Goal: Use online tool/utility: Utilize a website feature to perform a specific function

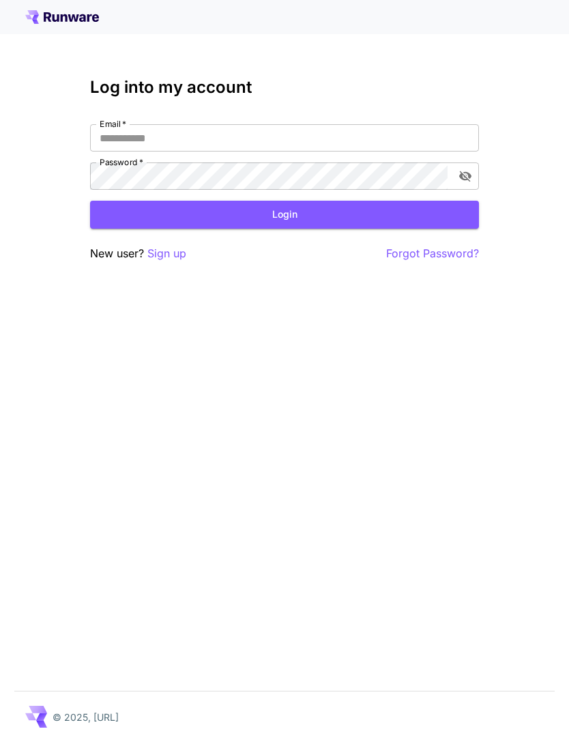
click at [286, 141] on input "Email   *" at bounding box center [284, 137] width 389 height 27
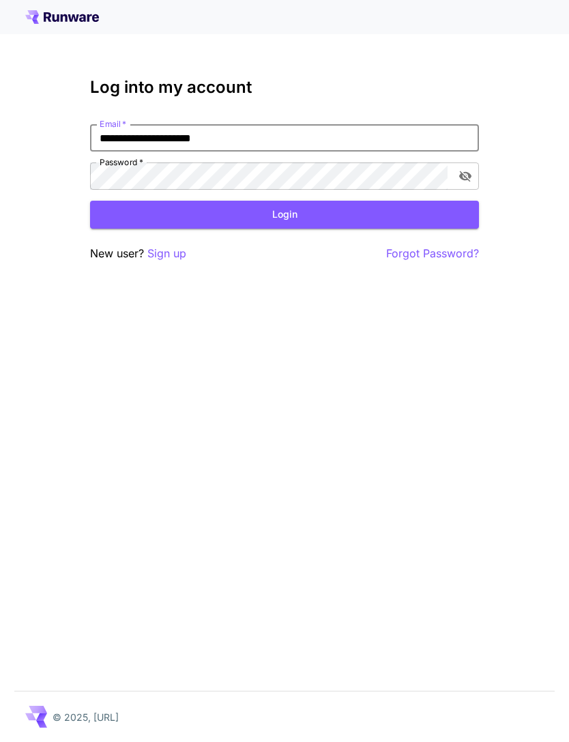
type input "**********"
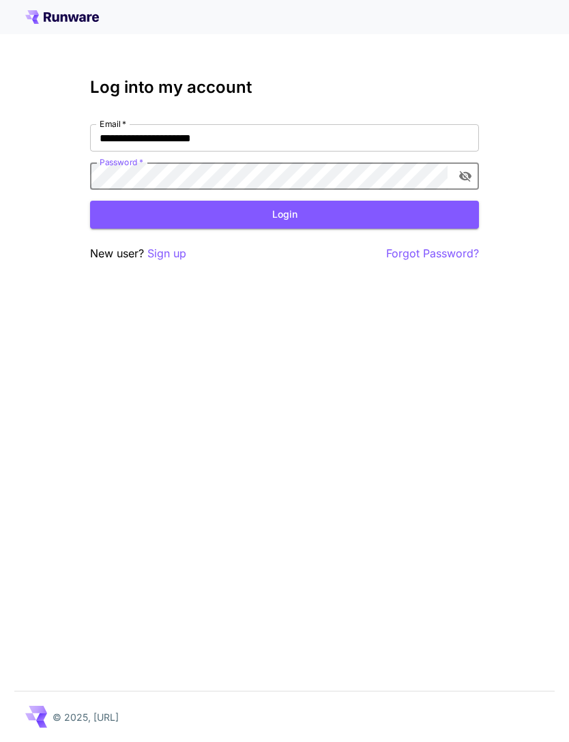
click at [302, 216] on button "Login" at bounding box center [284, 215] width 389 height 28
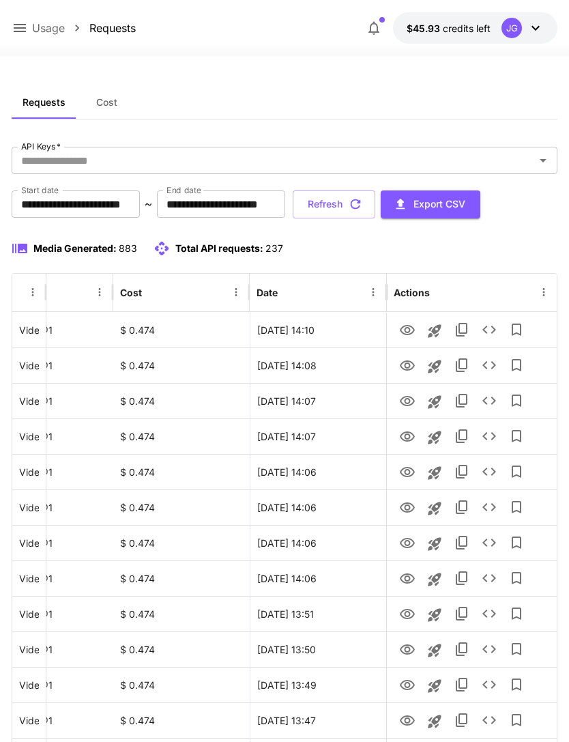
scroll to position [0, 70]
click at [405, 325] on icon "View" at bounding box center [407, 330] width 15 height 10
click at [413, 515] on icon "View" at bounding box center [407, 578] width 16 height 16
click at [440, 515] on icon "Launch in playground" at bounding box center [434, 579] width 16 height 16
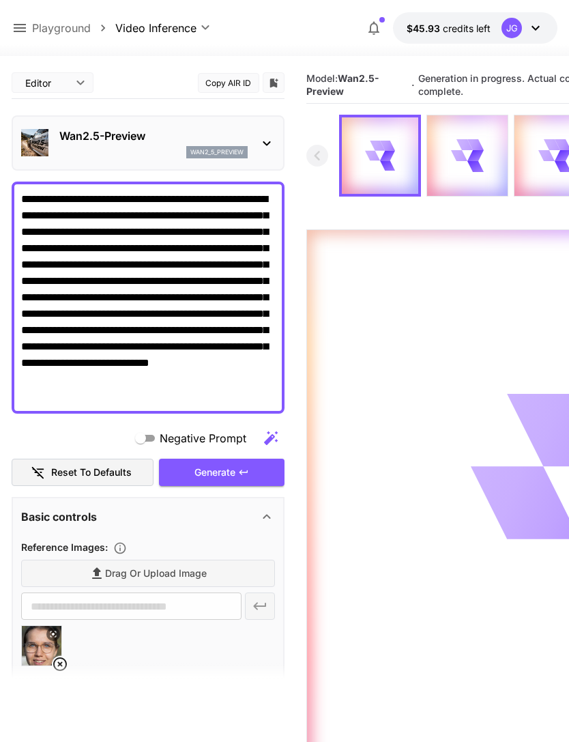
click at [19, 25] on icon at bounding box center [20, 28] width 12 height 8
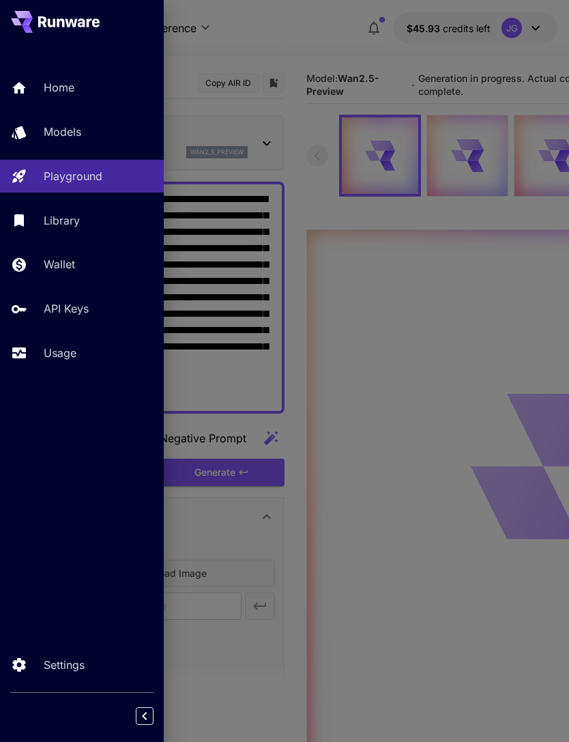
click at [73, 353] on p "Usage" at bounding box center [60, 352] width 33 height 16
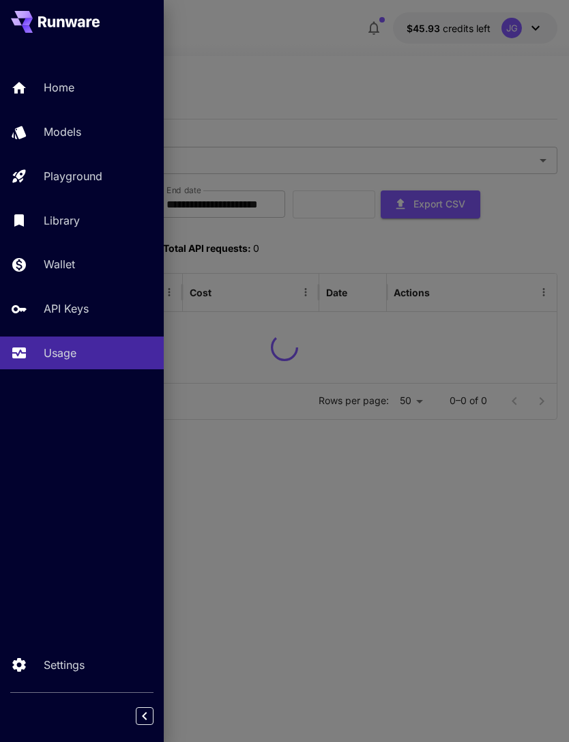
click at [355, 53] on div at bounding box center [284, 371] width 569 height 742
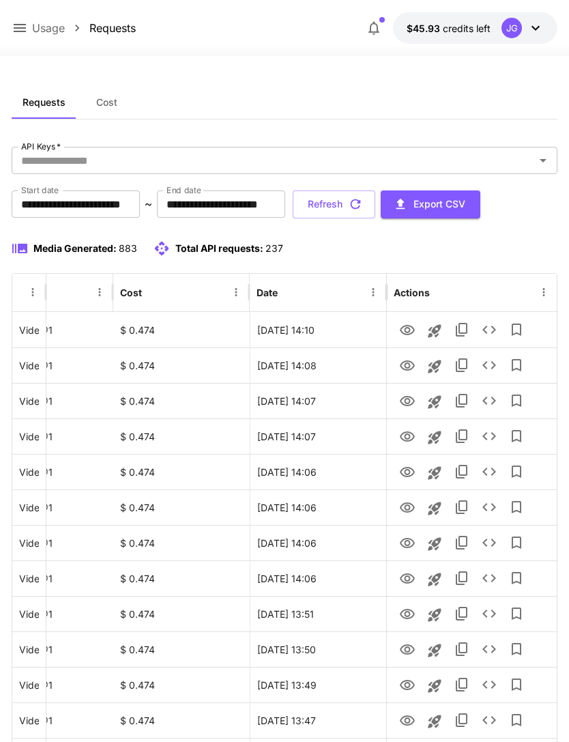
scroll to position [0, 70]
click at [402, 326] on icon "View" at bounding box center [407, 330] width 15 height 10
click at [404, 367] on icon "View" at bounding box center [407, 365] width 16 height 16
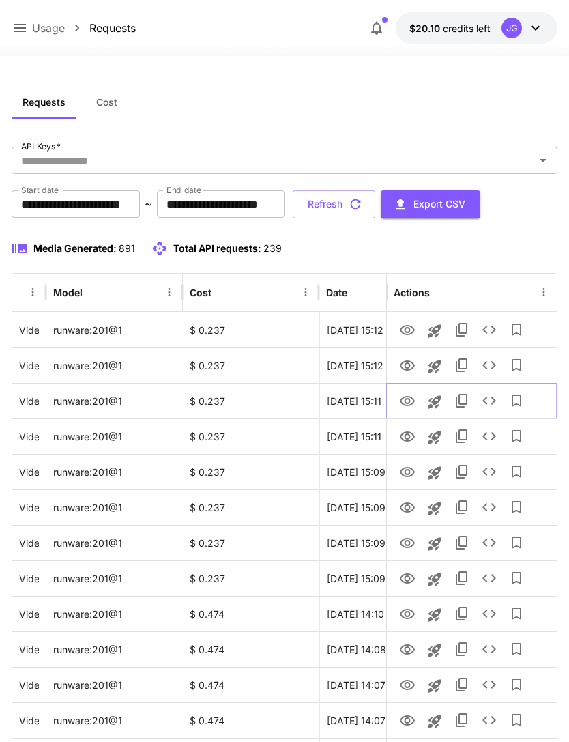
click at [405, 404] on icon "View" at bounding box center [407, 401] width 15 height 10
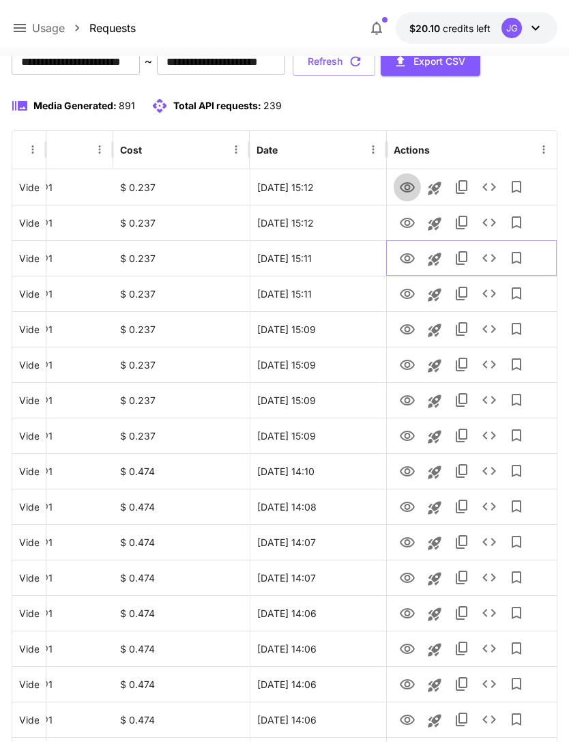
scroll to position [143, 0]
click at [407, 184] on icon "View" at bounding box center [407, 187] width 15 height 10
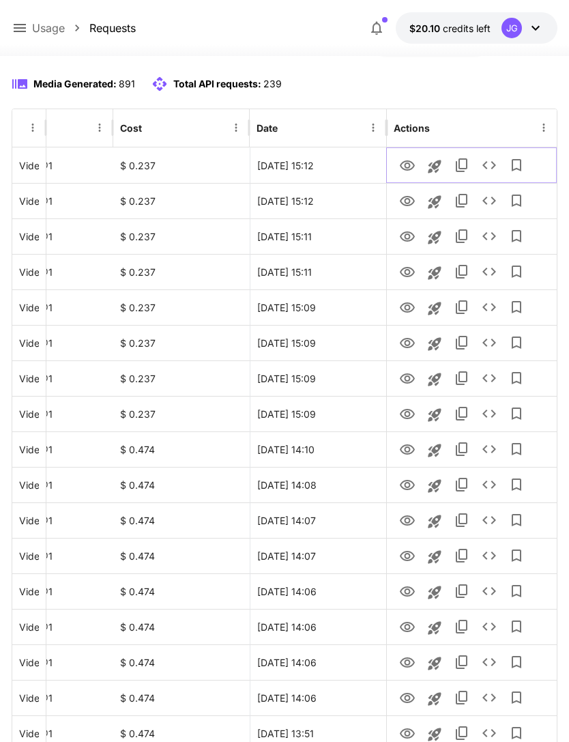
scroll to position [0, 70]
click at [26, 20] on icon at bounding box center [20, 28] width 16 height 16
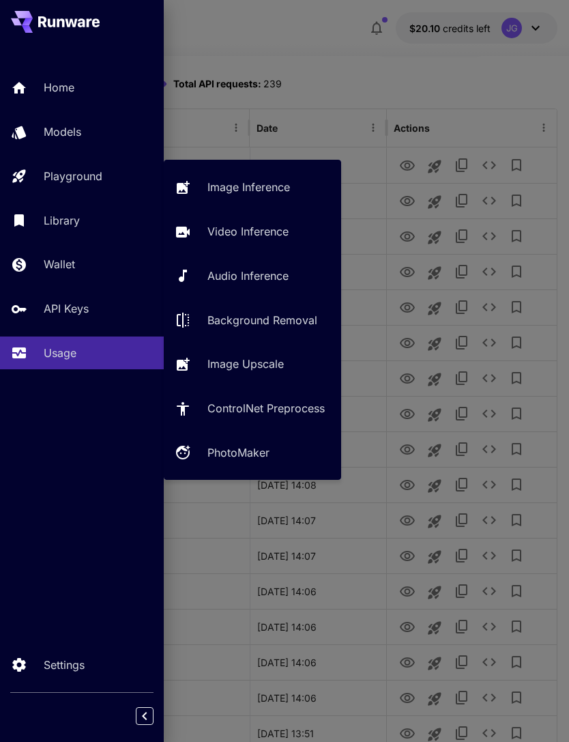
click at [89, 177] on p "Playground" at bounding box center [73, 176] width 59 height 16
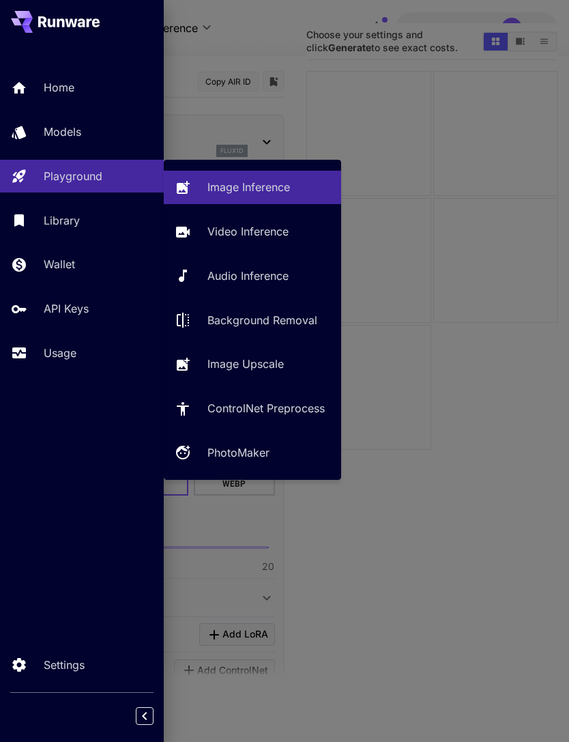
click at [253, 240] on link "Video Inference" at bounding box center [252, 231] width 177 height 33
type input "**********"
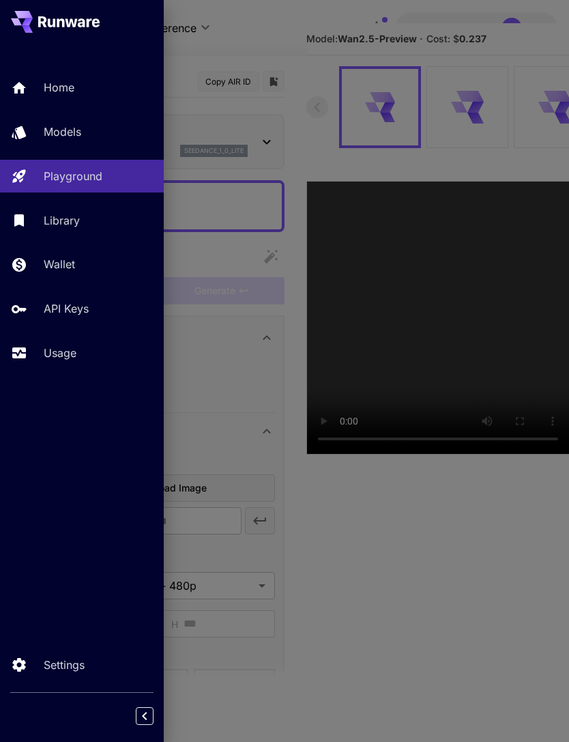
click at [348, 53] on div at bounding box center [284, 371] width 569 height 742
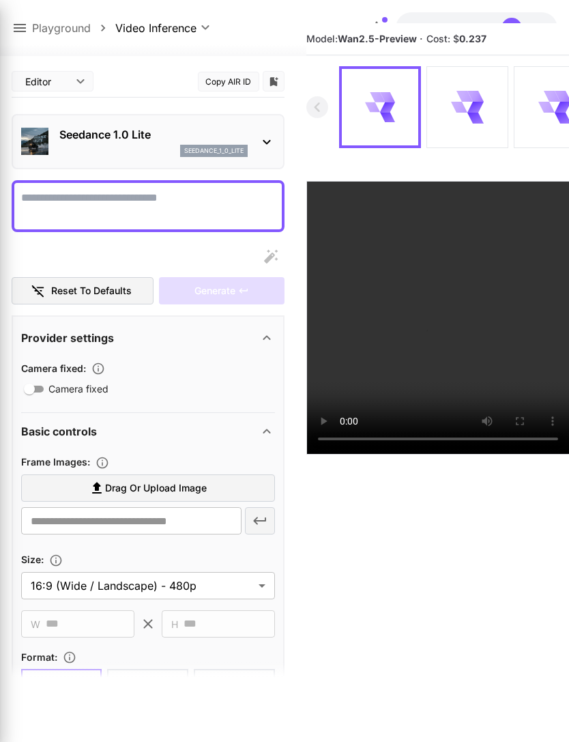
click at [305, 72] on main "**********" at bounding box center [285, 399] width 546 height 752
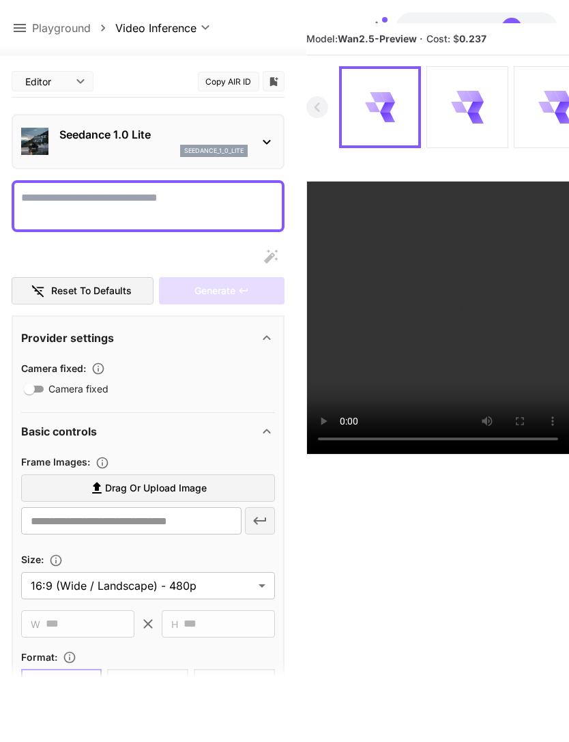
click at [20, 29] on icon at bounding box center [20, 28] width 12 height 8
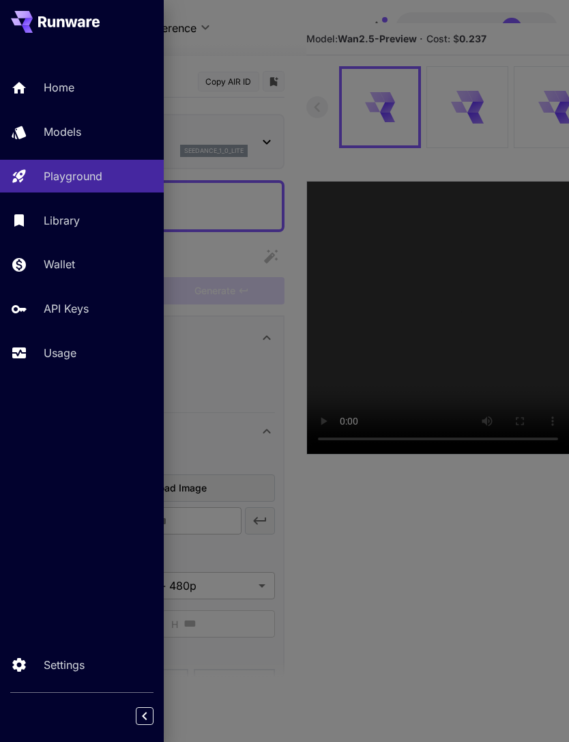
click at [66, 350] on p "Usage" at bounding box center [60, 352] width 33 height 16
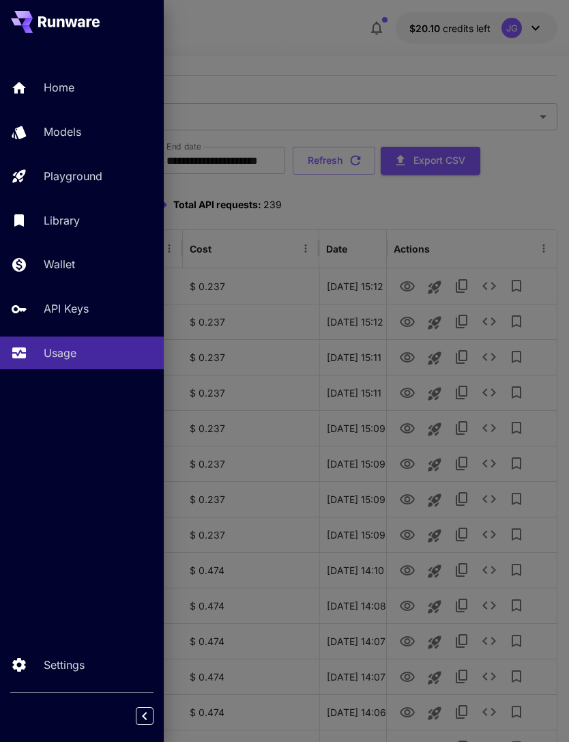
click at [413, 205] on div at bounding box center [284, 371] width 569 height 742
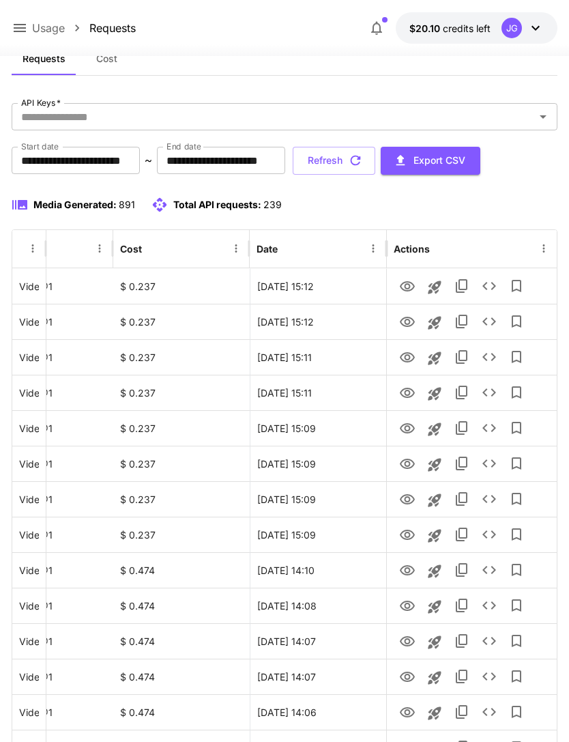
scroll to position [0, 70]
click at [407, 575] on icon "View" at bounding box center [407, 570] width 16 height 16
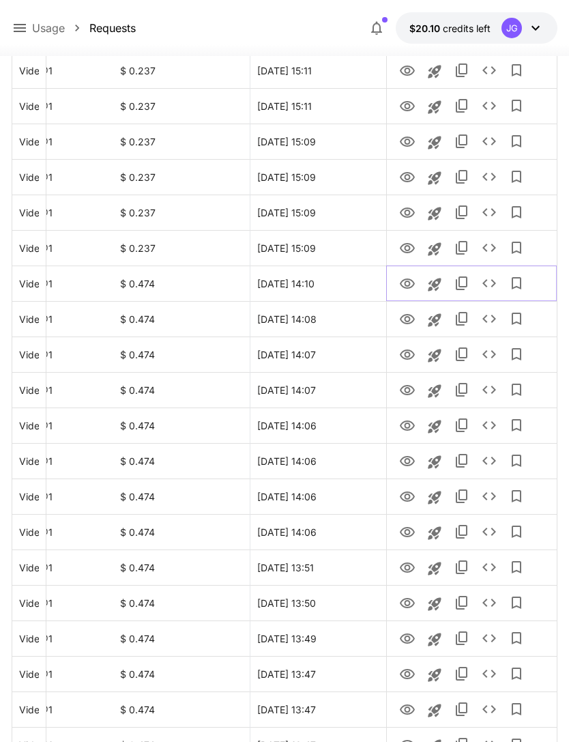
scroll to position [334, 0]
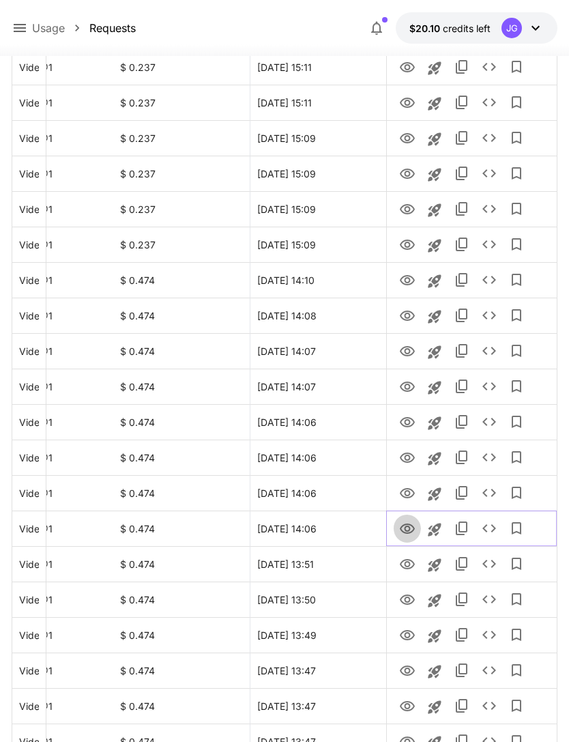
click at [413, 527] on icon "View" at bounding box center [407, 528] width 15 height 10
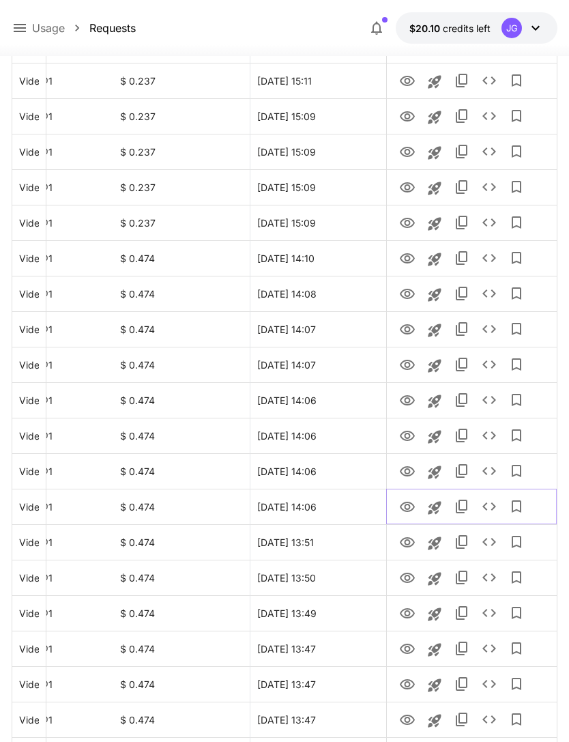
click at [433, 510] on icon "Launch in playground" at bounding box center [434, 507] width 16 height 16
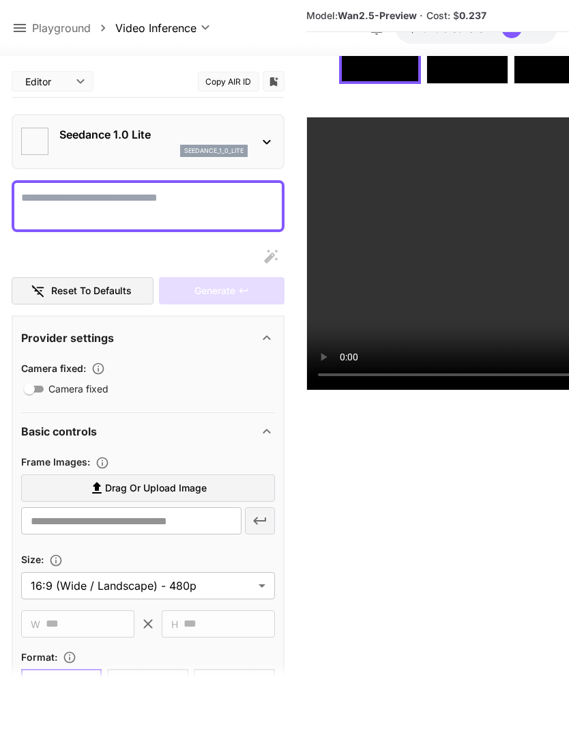
scroll to position [151, 0]
type textarea "**********"
type input "**********"
type input "***"
type input "*"
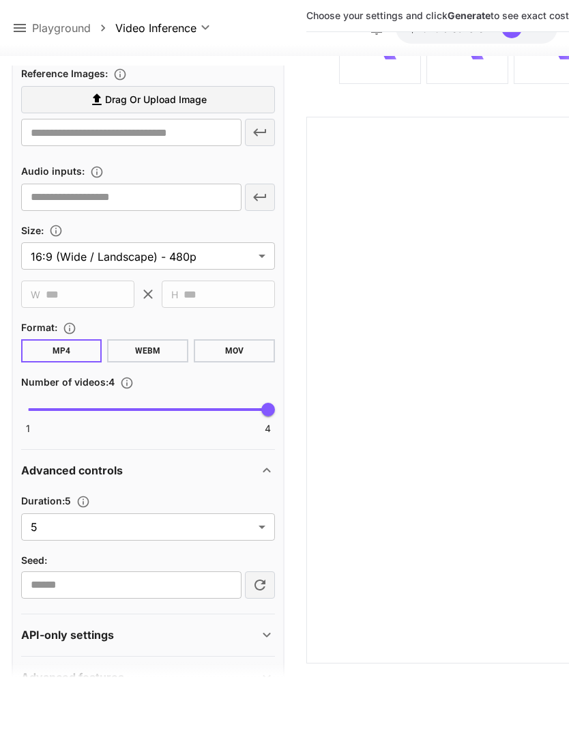
scroll to position [471, 0]
click at [261, 499] on body "**********" at bounding box center [284, 316] width 569 height 849
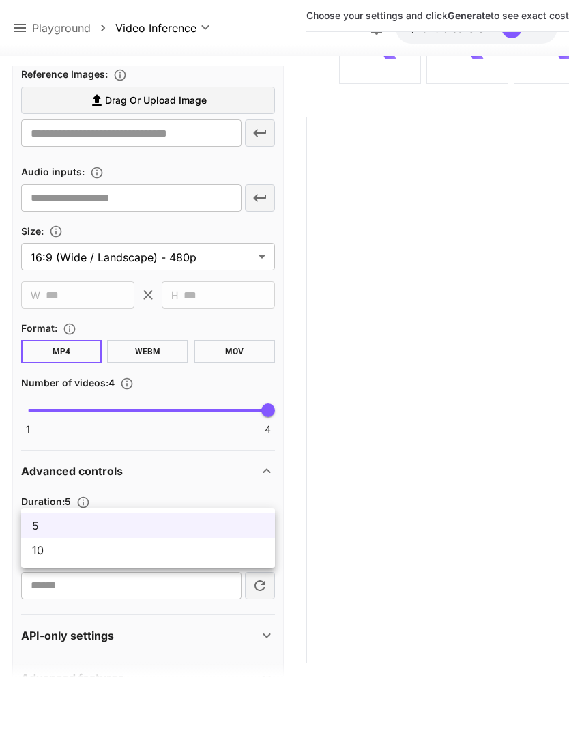
click at [219, 555] on span "10" at bounding box center [148, 550] width 232 height 16
type input "**"
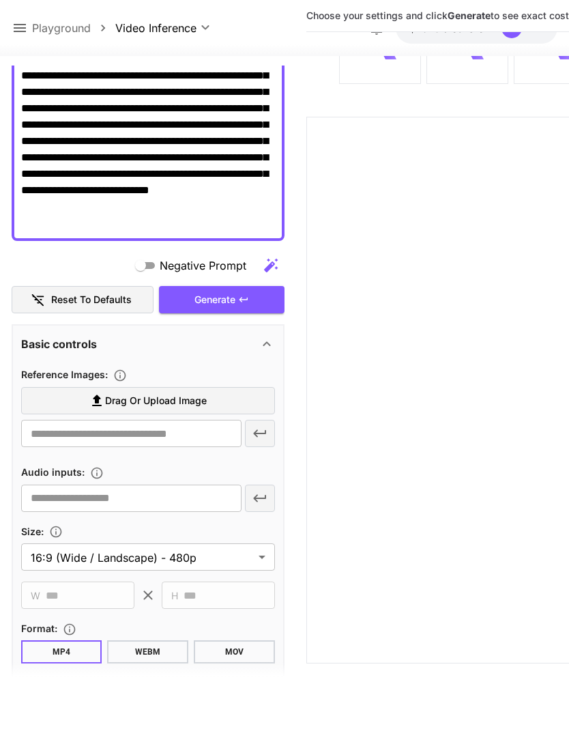
scroll to position [166, 0]
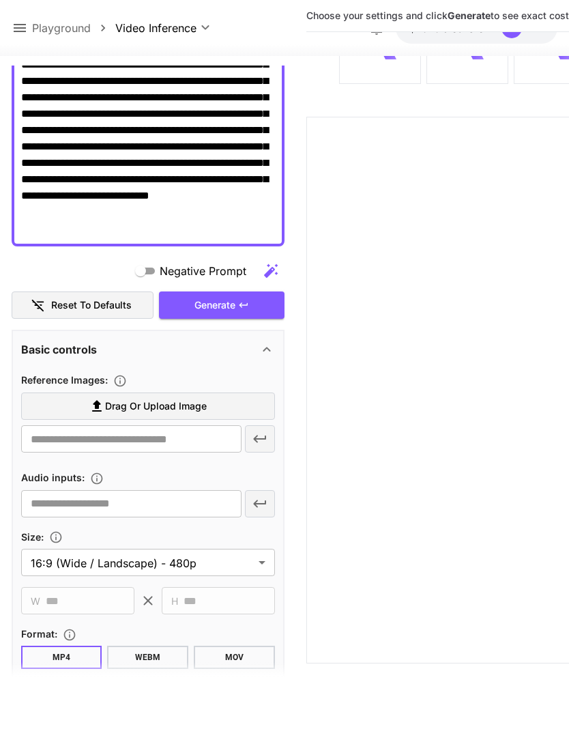
click at [225, 392] on label "Drag or upload image" at bounding box center [148, 406] width 254 height 28
click at [0, 0] on input "Drag or upload image" at bounding box center [0, 0] width 0 height 0
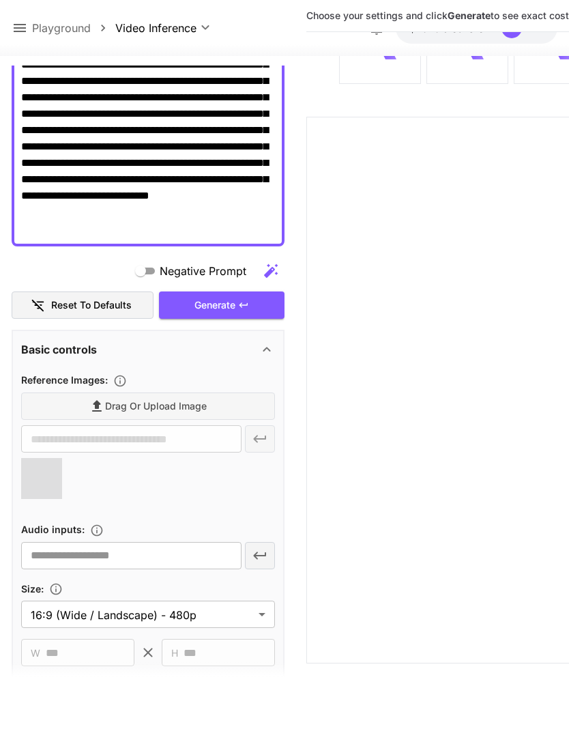
type input "**********"
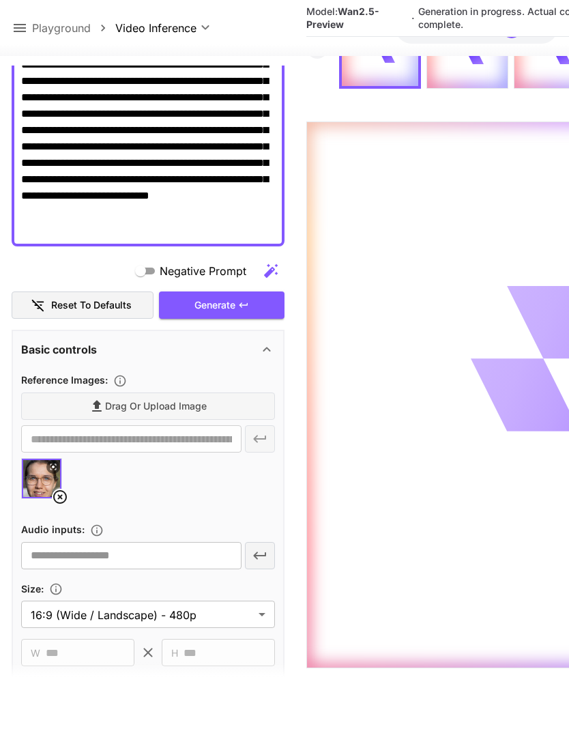
click at [250, 291] on div "Generate" at bounding box center [222, 305] width 126 height 28
click at [23, 25] on icon at bounding box center [20, 28] width 12 height 8
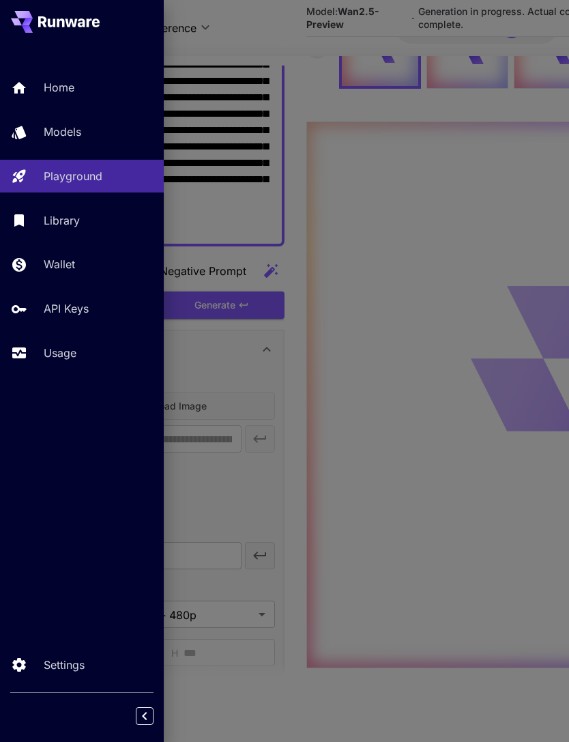
click at [67, 351] on p "Usage" at bounding box center [60, 352] width 33 height 16
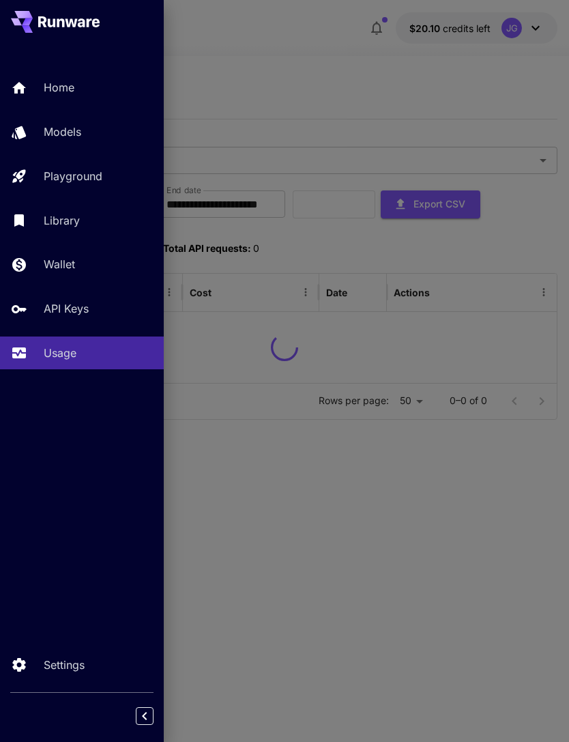
click at [319, 52] on div at bounding box center [284, 371] width 569 height 742
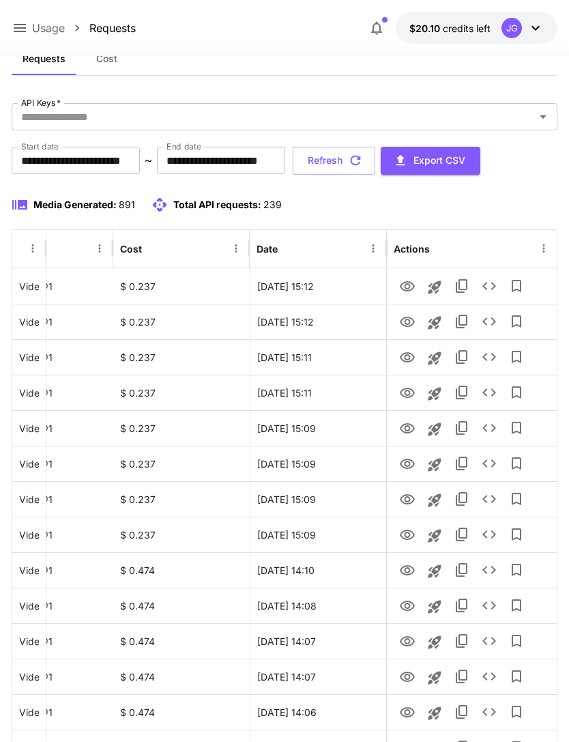
scroll to position [0, 70]
click at [410, 329] on icon "View" at bounding box center [407, 322] width 16 height 16
click at [407, 359] on icon "View" at bounding box center [407, 357] width 15 height 10
click at [405, 392] on icon "View" at bounding box center [407, 392] width 15 height 10
click at [409, 428] on icon "View" at bounding box center [407, 428] width 15 height 10
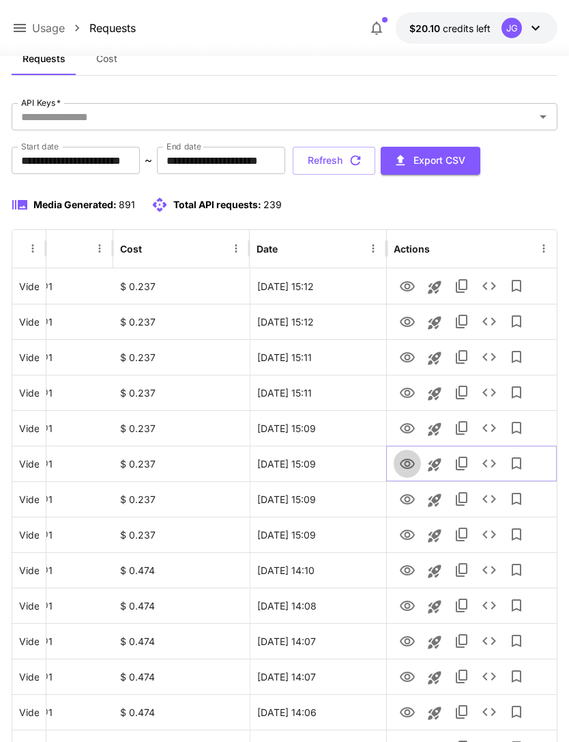
click at [405, 466] on icon "View" at bounding box center [407, 464] width 16 height 16
click at [410, 500] on icon "View" at bounding box center [407, 499] width 16 height 16
click at [405, 537] on icon "View" at bounding box center [407, 535] width 16 height 16
click at [375, 164] on button "Refresh" at bounding box center [334, 161] width 83 height 28
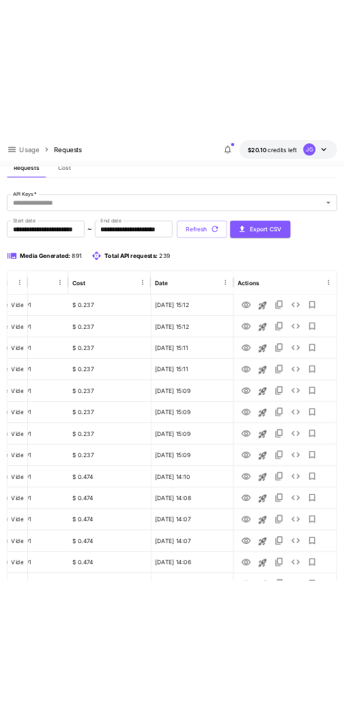
scroll to position [0, 0]
